Goal: Task Accomplishment & Management: Manage account settings

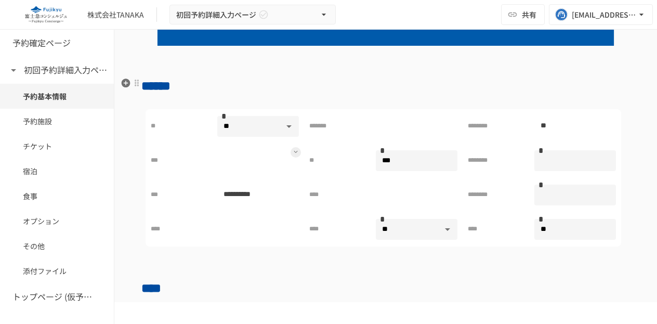
scroll to position [168, 0]
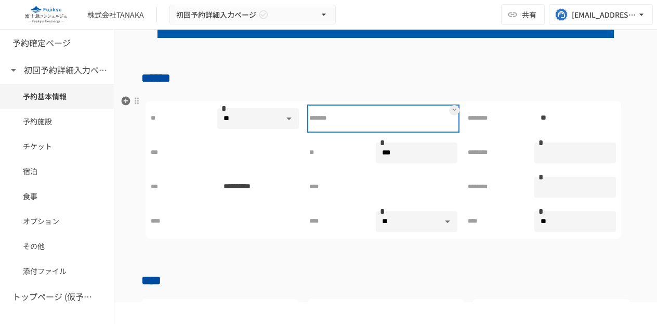
click at [392, 122] on div at bounding box center [417, 118] width 82 height 21
click at [376, 120] on p at bounding box center [382, 118] width 12 height 13
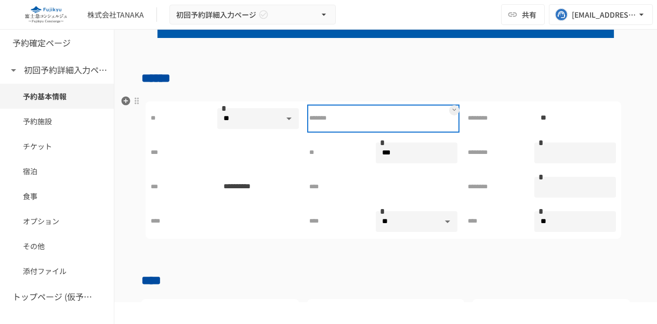
click at [376, 120] on p at bounding box center [382, 118] width 12 height 13
click at [376, 119] on p at bounding box center [382, 118] width 12 height 13
drag, startPoint x: 375, startPoint y: 119, endPoint x: 449, endPoint y: 108, distance: 75.2
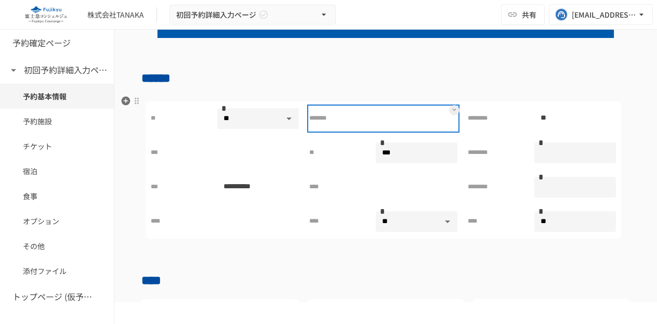
click at [449, 108] on div "*******" at bounding box center [384, 118] width 158 height 33
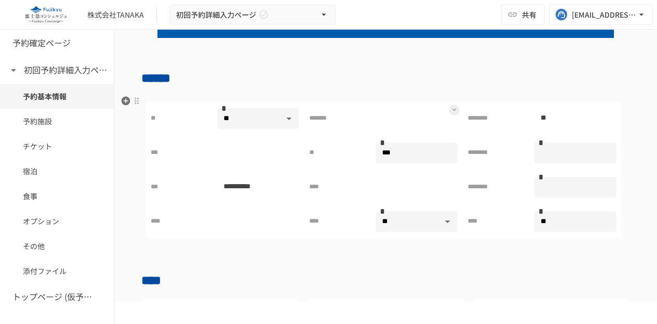
click at [452, 108] on icon at bounding box center [454, 110] width 4 height 4
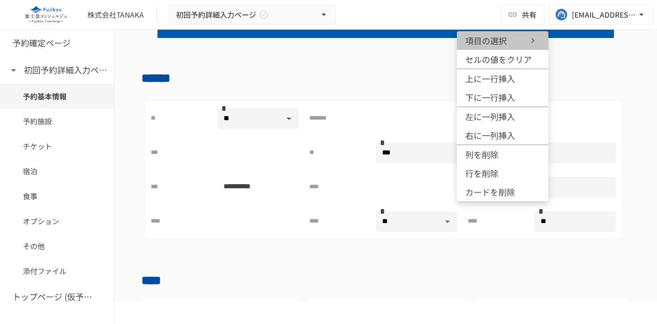
click at [486, 45] on span "項目の選択" at bounding box center [496, 40] width 62 height 12
click at [393, 118] on div at bounding box center [328, 162] width 657 height 324
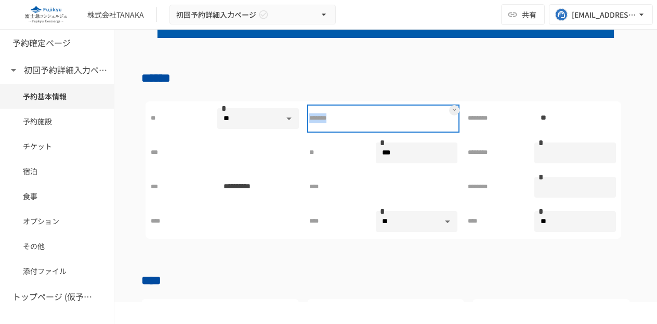
click at [393, 117] on div at bounding box center [417, 118] width 82 height 21
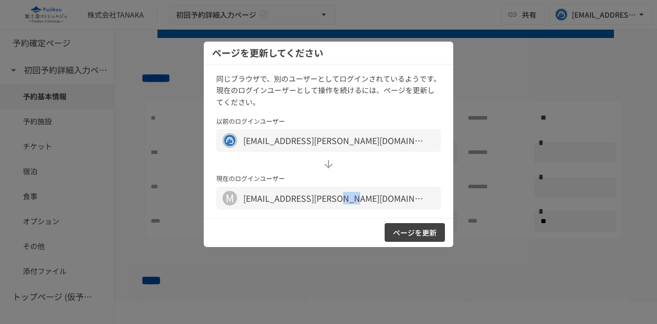
drag, startPoint x: 336, startPoint y: 200, endPoint x: 422, endPoint y: 236, distance: 92.3
click at [422, 236] on div "ページを更新してください 同じブラウザで、別のユーザーとしてログインされているようです。 現在のログインユーザーとして操作を続けるには、ページを更新してくださ…" at bounding box center [329, 144] width 250 height 205
click at [422, 236] on button "ページを更新" at bounding box center [415, 232] width 60 height 19
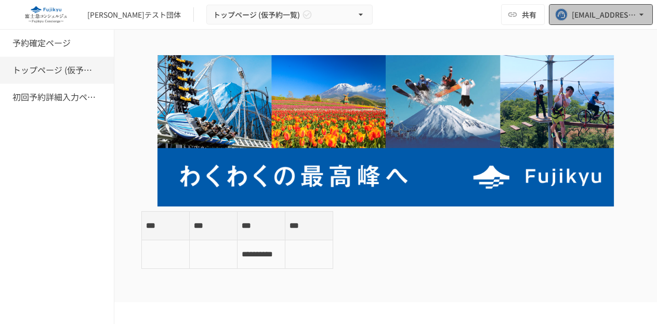
click at [570, 17] on button "[EMAIL_ADDRESS][PERSON_NAME][DOMAIN_NAME]" at bounding box center [601, 14] width 104 height 21
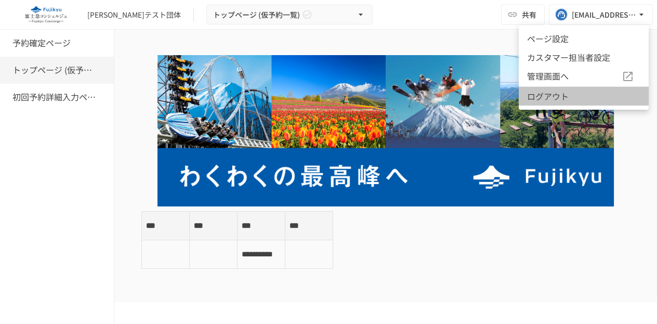
click at [545, 100] on li "ログアウト" at bounding box center [584, 95] width 130 height 19
